Goal: Task Accomplishment & Management: Complete application form

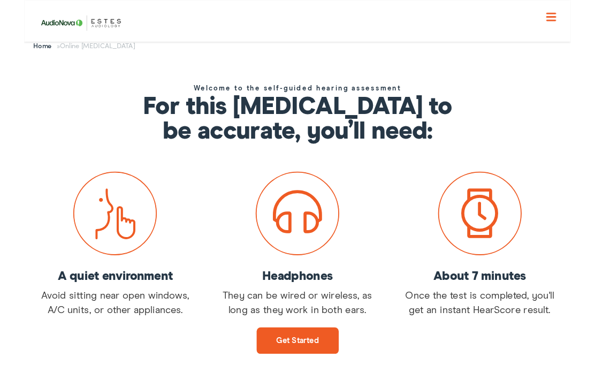
scroll to position [129, 0]
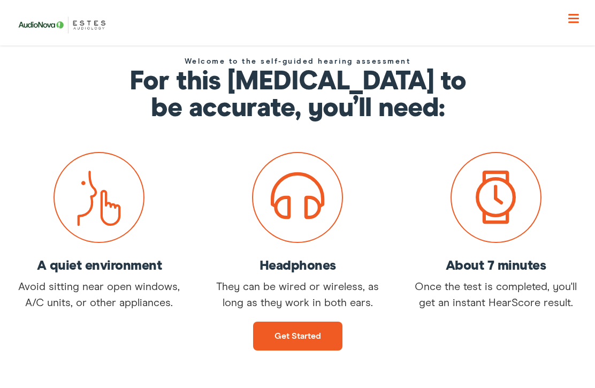
click at [296, 335] on link "Get started" at bounding box center [297, 336] width 89 height 29
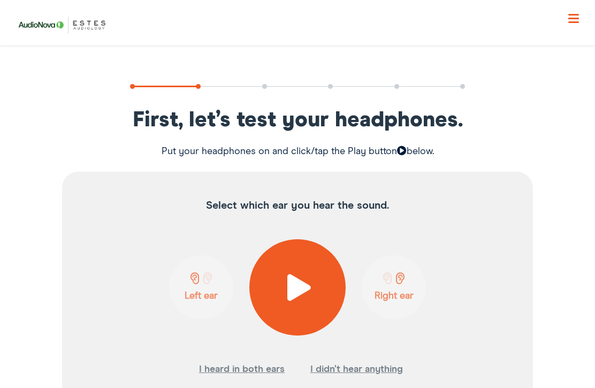
click at [300, 282] on span at bounding box center [298, 287] width 26 height 27
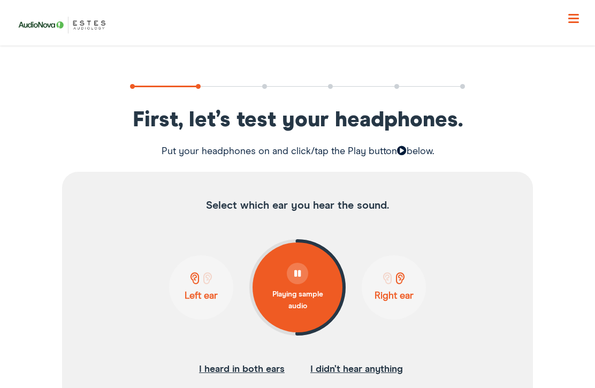
click at [370, 369] on button "I didn’t hear anything" at bounding box center [357, 369] width 93 height 16
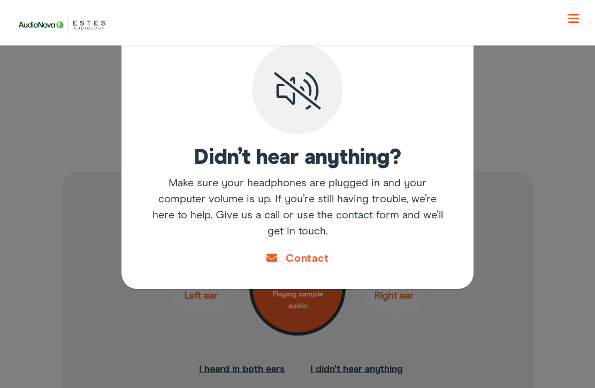
click at [557, 299] on div "Didn’t hear anything? Make sure your headphones are plugged in and your compute…" at bounding box center [297, 194] width 595 height 388
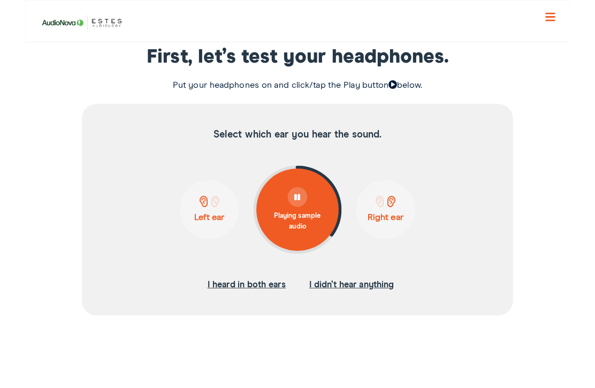
scroll to position [188, 0]
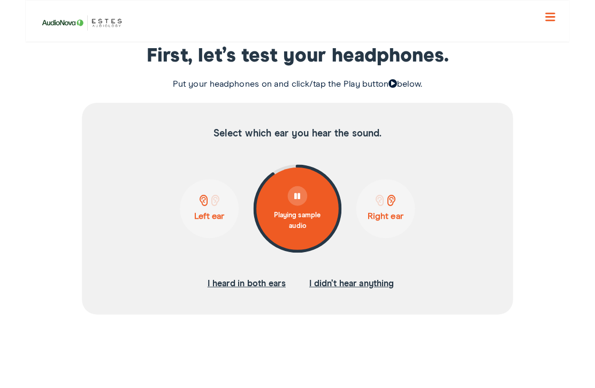
click at [404, 221] on span at bounding box center [400, 219] width 13 height 12
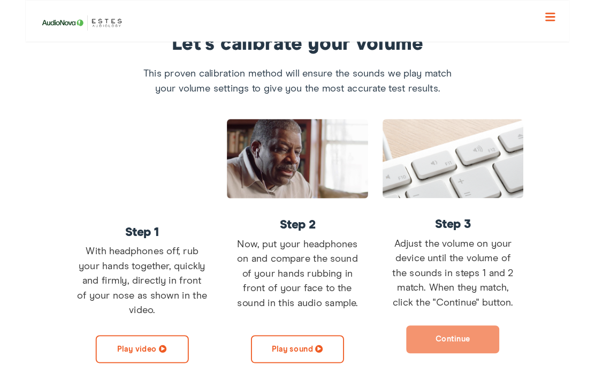
click at [301, 383] on button "Play sound" at bounding box center [298, 381] width 102 height 31
click at [289, 379] on button "Pause sound" at bounding box center [298, 381] width 102 height 31
click at [294, 382] on button "Play sound" at bounding box center [298, 381] width 102 height 31
click at [494, 374] on button "Continue" at bounding box center [468, 371] width 102 height 31
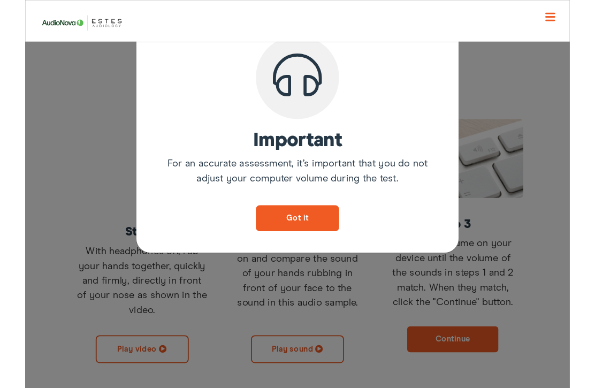
click at [294, 225] on button "Got it" at bounding box center [297, 238] width 91 height 28
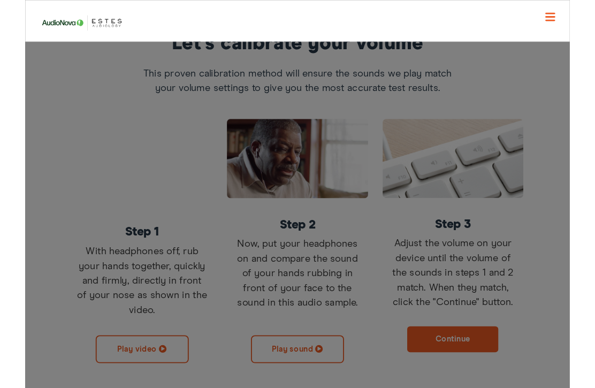
scroll to position [183, 0]
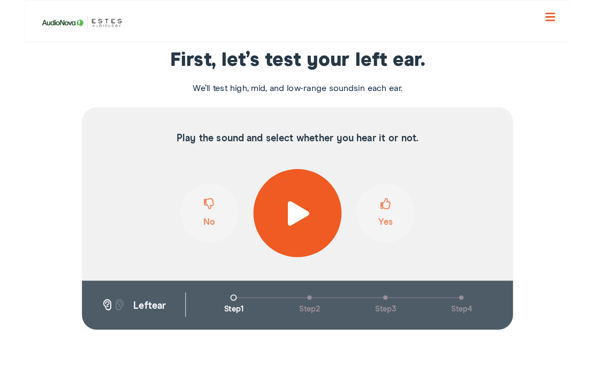
click at [296, 235] on span at bounding box center [298, 233] width 26 height 27
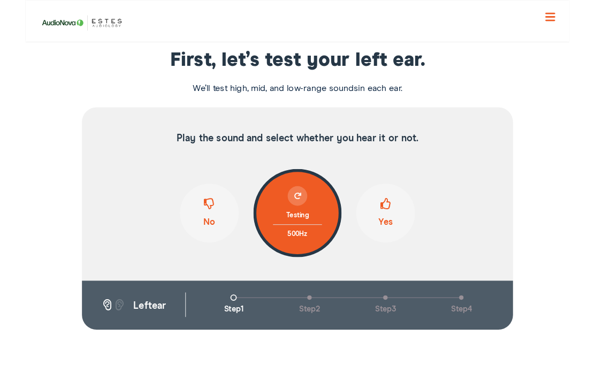
click at [296, 229] on div "Testing" at bounding box center [298, 235] width 54 height 21
click at [397, 225] on span at bounding box center [394, 227] width 12 height 20
click at [397, 230] on span at bounding box center [394, 227] width 12 height 20
click at [397, 227] on span at bounding box center [394, 227] width 12 height 20
click at [394, 240] on button "Yes" at bounding box center [394, 233] width 64 height 64
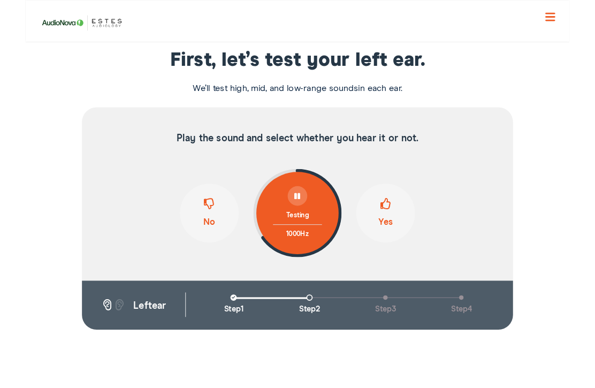
click at [391, 226] on span at bounding box center [394, 227] width 12 height 20
click at [396, 230] on span at bounding box center [394, 227] width 12 height 20
click at [400, 235] on button "Yes" at bounding box center [394, 233] width 64 height 64
click at [308, 225] on div "Testing" at bounding box center [298, 235] width 54 height 21
click at [203, 227] on span at bounding box center [201, 227] width 12 height 20
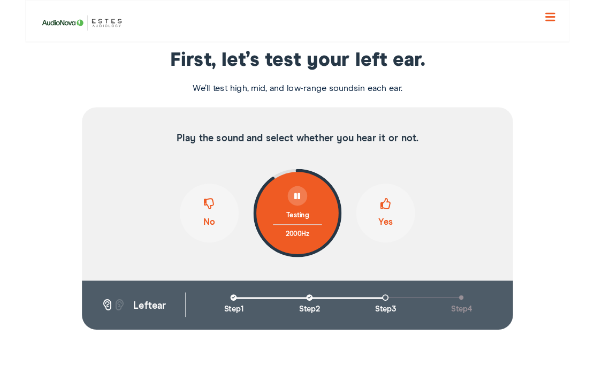
click at [390, 229] on span at bounding box center [394, 227] width 12 height 20
click at [387, 224] on button "Yes" at bounding box center [394, 233] width 64 height 64
click at [201, 224] on span at bounding box center [201, 227] width 12 height 20
click at [394, 230] on span at bounding box center [394, 227] width 12 height 20
click at [200, 229] on span at bounding box center [201, 227] width 12 height 20
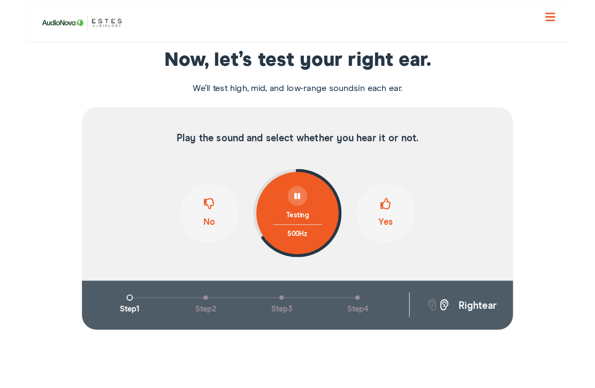
click at [392, 230] on span at bounding box center [394, 227] width 12 height 20
click at [397, 232] on span at bounding box center [394, 227] width 12 height 20
click at [386, 228] on button "Yes" at bounding box center [394, 233] width 64 height 64
click at [390, 232] on span at bounding box center [394, 227] width 12 height 20
click at [391, 228] on span at bounding box center [394, 227] width 12 height 20
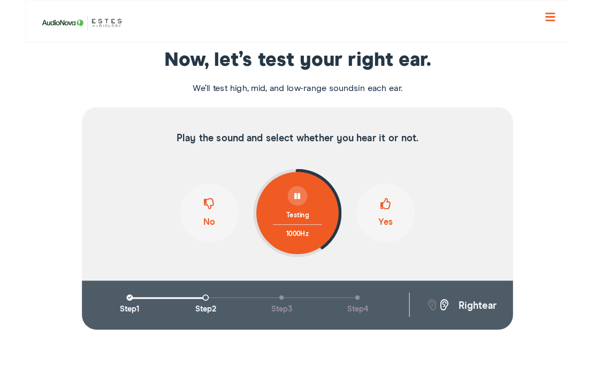
click at [403, 230] on button "Yes" at bounding box center [394, 233] width 64 height 64
click at [391, 233] on span at bounding box center [394, 227] width 12 height 20
click at [205, 218] on span at bounding box center [201, 227] width 12 height 20
click at [395, 228] on span at bounding box center [394, 227] width 12 height 20
click at [392, 241] on button "Yes" at bounding box center [394, 233] width 64 height 64
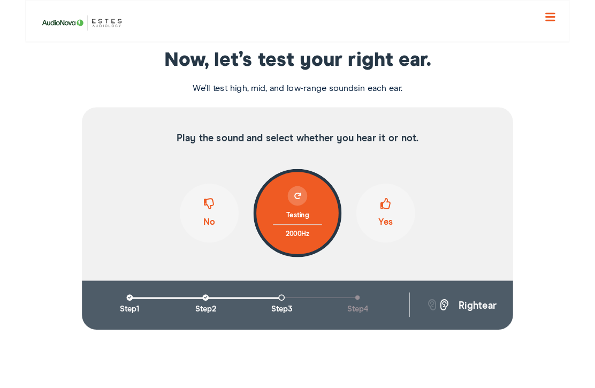
click at [195, 231] on span at bounding box center [201, 227] width 12 height 20
click at [393, 230] on span at bounding box center [394, 227] width 12 height 20
click at [204, 230] on span at bounding box center [201, 227] width 12 height 20
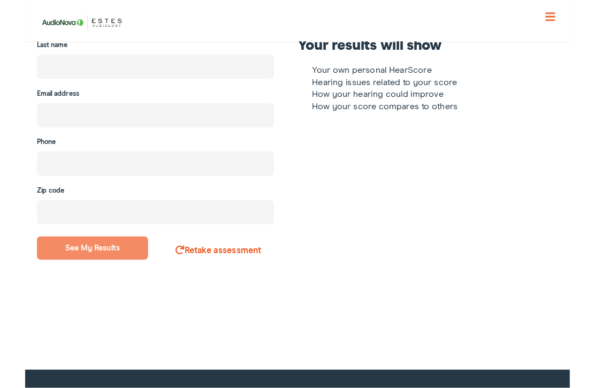
scroll to position [321, 0]
click at [207, 276] on link "Retake assessment" at bounding box center [211, 274] width 94 height 10
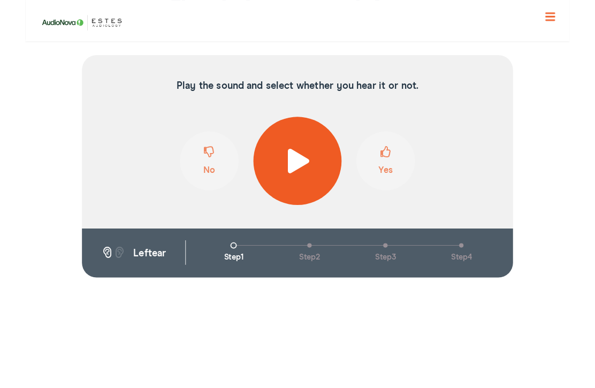
scroll to position [233, 0]
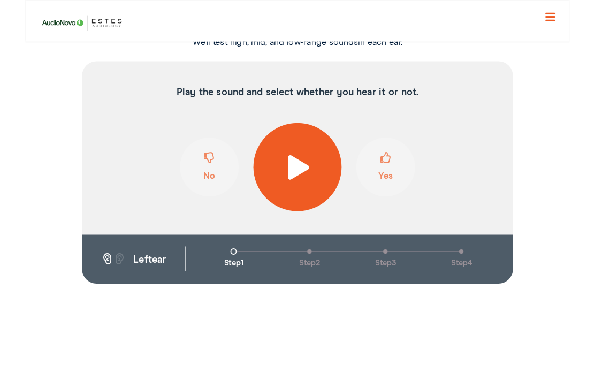
click at [293, 177] on span at bounding box center [298, 182] width 26 height 27
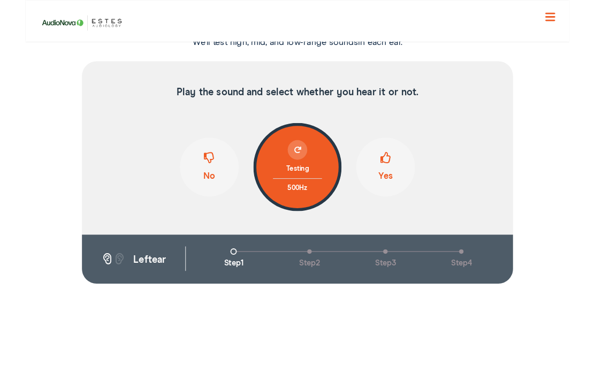
click at [400, 172] on button "Yes" at bounding box center [394, 182] width 64 height 64
click at [399, 180] on span at bounding box center [394, 177] width 12 height 20
click at [394, 177] on span at bounding box center [394, 177] width 12 height 20
click at [197, 175] on span at bounding box center [201, 177] width 12 height 20
click at [391, 173] on span at bounding box center [394, 177] width 12 height 20
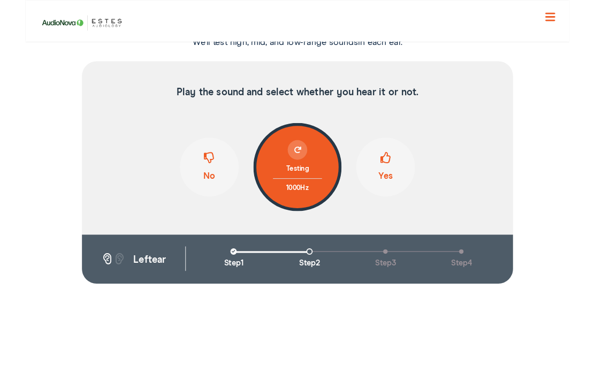
click at [393, 180] on span at bounding box center [394, 177] width 12 height 20
click at [388, 173] on span at bounding box center [394, 177] width 12 height 20
click at [203, 180] on span at bounding box center [201, 177] width 12 height 20
click at [397, 176] on span at bounding box center [394, 177] width 12 height 20
click at [198, 175] on span at bounding box center [201, 177] width 12 height 20
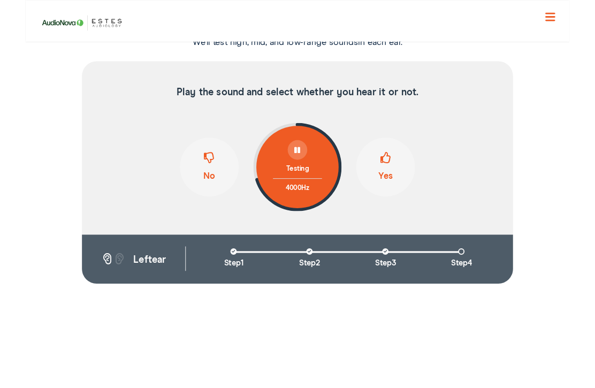
click at [393, 185] on span at bounding box center [394, 177] width 12 height 20
click at [202, 177] on span at bounding box center [201, 177] width 12 height 20
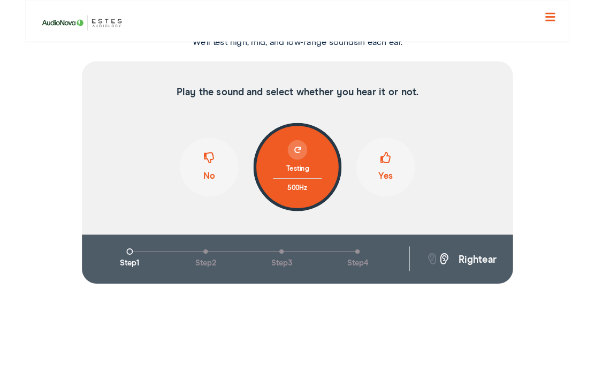
click at [381, 171] on button "Yes" at bounding box center [394, 182] width 64 height 64
click at [400, 178] on button "Yes" at bounding box center [394, 182] width 64 height 64
click at [400, 183] on button "Yes" at bounding box center [394, 182] width 64 height 64
click at [397, 178] on span at bounding box center [394, 177] width 12 height 20
click at [400, 176] on button "Yes" at bounding box center [394, 182] width 64 height 64
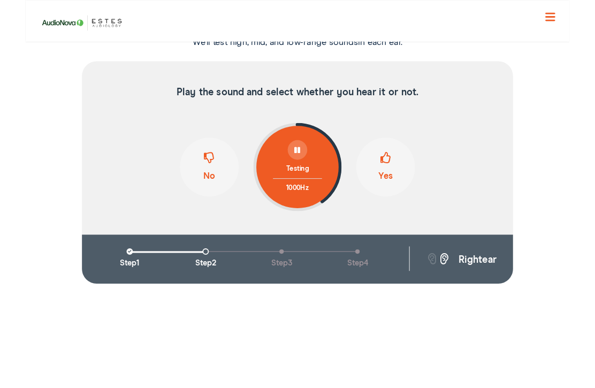
click at [394, 183] on span at bounding box center [394, 177] width 12 height 20
click at [395, 186] on button "Yes" at bounding box center [394, 182] width 64 height 64
click at [206, 172] on span at bounding box center [201, 177] width 12 height 20
click at [388, 183] on span at bounding box center [394, 177] width 12 height 20
click at [202, 183] on span at bounding box center [201, 177] width 12 height 20
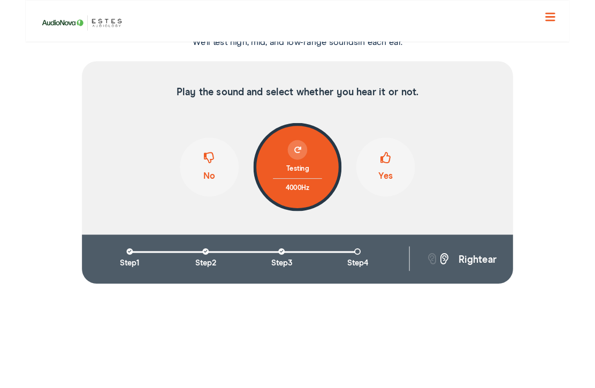
click at [207, 182] on button "No" at bounding box center [201, 182] width 64 height 64
click at [193, 169] on button "No" at bounding box center [201, 182] width 64 height 64
click at [396, 177] on span at bounding box center [394, 177] width 12 height 20
click at [208, 173] on button "No" at bounding box center [201, 182] width 64 height 64
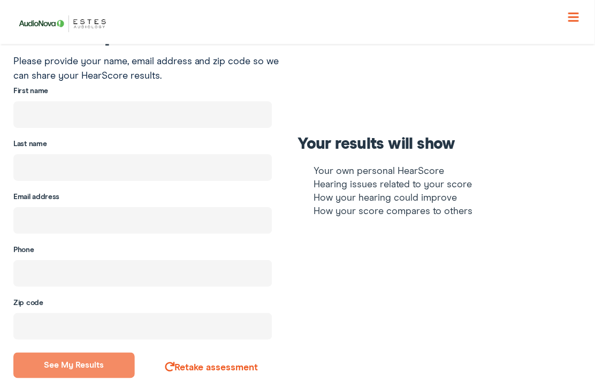
scroll to position [227, 0]
click at [113, 111] on input "text" at bounding box center [142, 114] width 259 height 27
type input "[PERSON_NAME]"
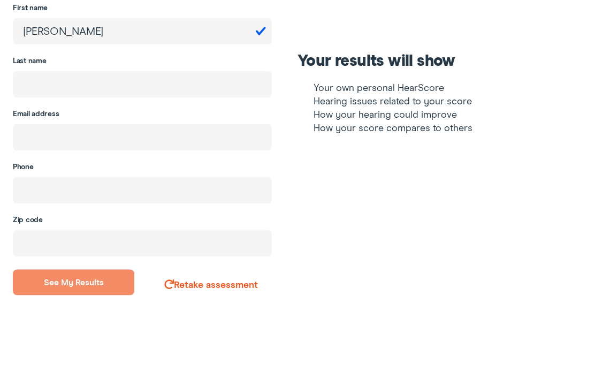
type input "[PERSON_NAME]"
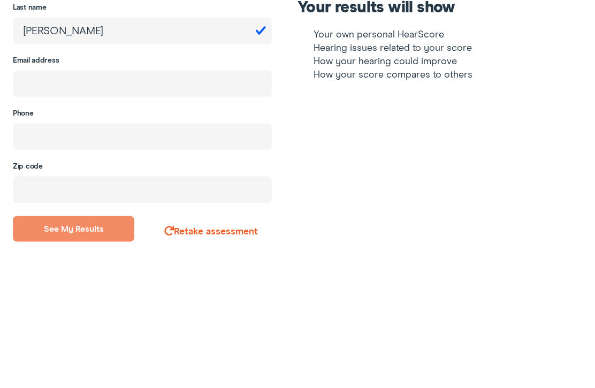
type input "[PERSON_NAME][EMAIL_ADDRESS][PERSON_NAME][DOMAIN_NAME]"
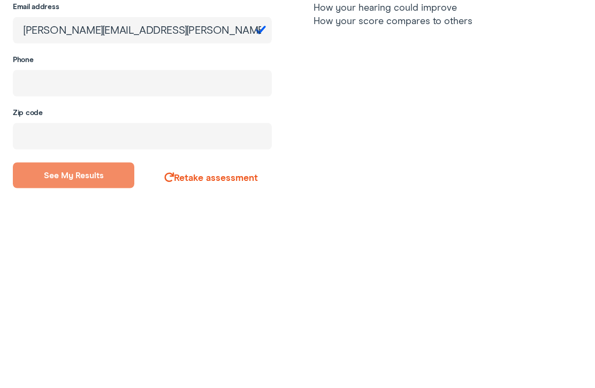
type input "4"
type input "[PHONE_NUMBER]"
click at [128, 313] on input "number" at bounding box center [142, 326] width 259 height 27
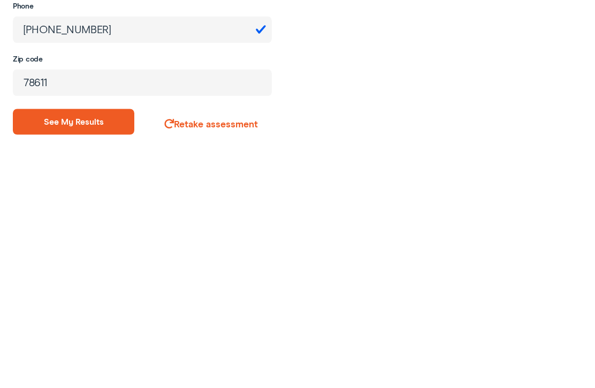
type input "78611"
click at [96, 328] on button "See my results" at bounding box center [74, 341] width 122 height 26
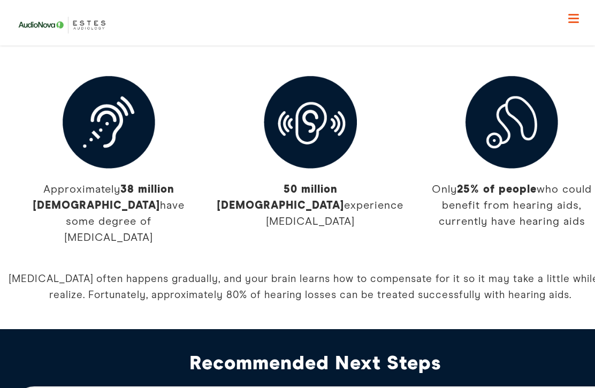
scroll to position [2039, 0]
